Goal: Task Accomplishment & Management: Complete application form

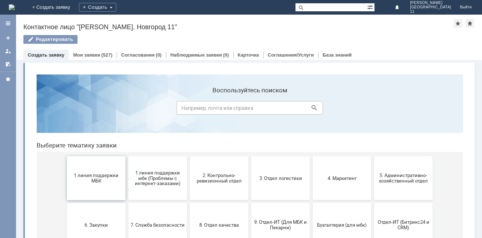
click at [105, 179] on span "1 линия поддержки МБК" at bounding box center [96, 178] width 54 height 11
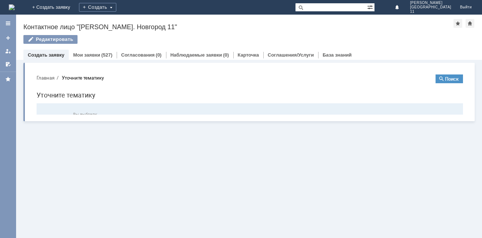
click at [105, 179] on div "Заявка по отложенным чекам" at bounding box center [96, 179] width 54 height 37
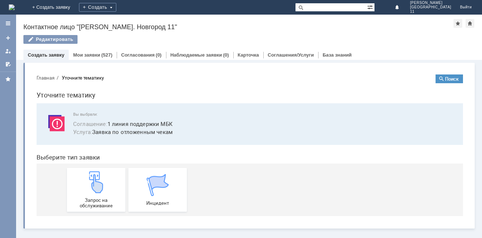
click at [105, 179] on img at bounding box center [96, 182] width 22 height 22
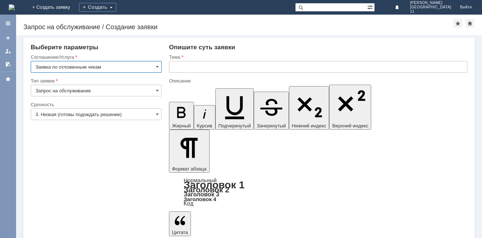
click at [191, 67] on input "text" at bounding box center [318, 67] width 298 height 12
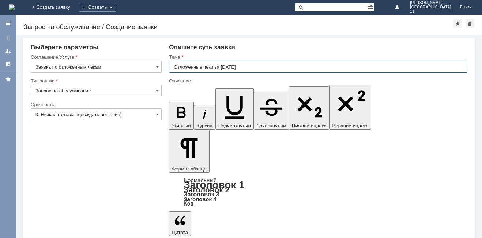
type input "Отложенные чеки за [DATE]"
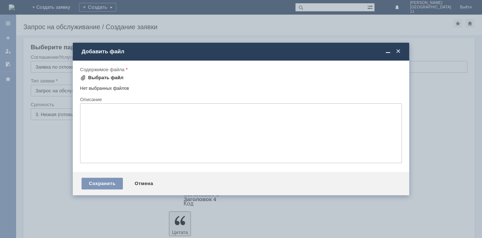
click at [109, 78] on div "Выбрать файл" at bounding box center [105, 78] width 35 height 6
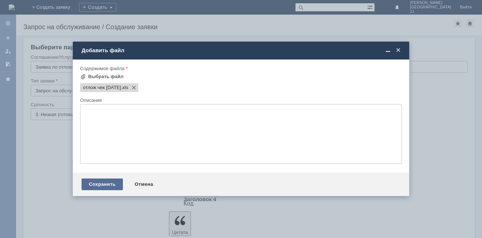
click at [98, 181] on div "Сохранить" at bounding box center [102, 185] width 41 height 12
